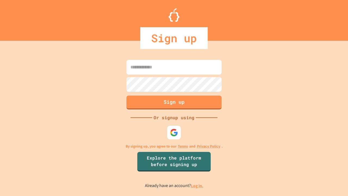
click at [197, 185] on link "Log in." at bounding box center [197, 186] width 12 height 6
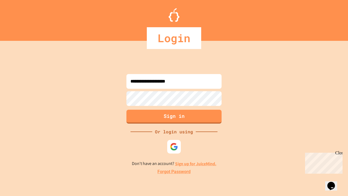
type input "**********"
